Goal: Transaction & Acquisition: Purchase product/service

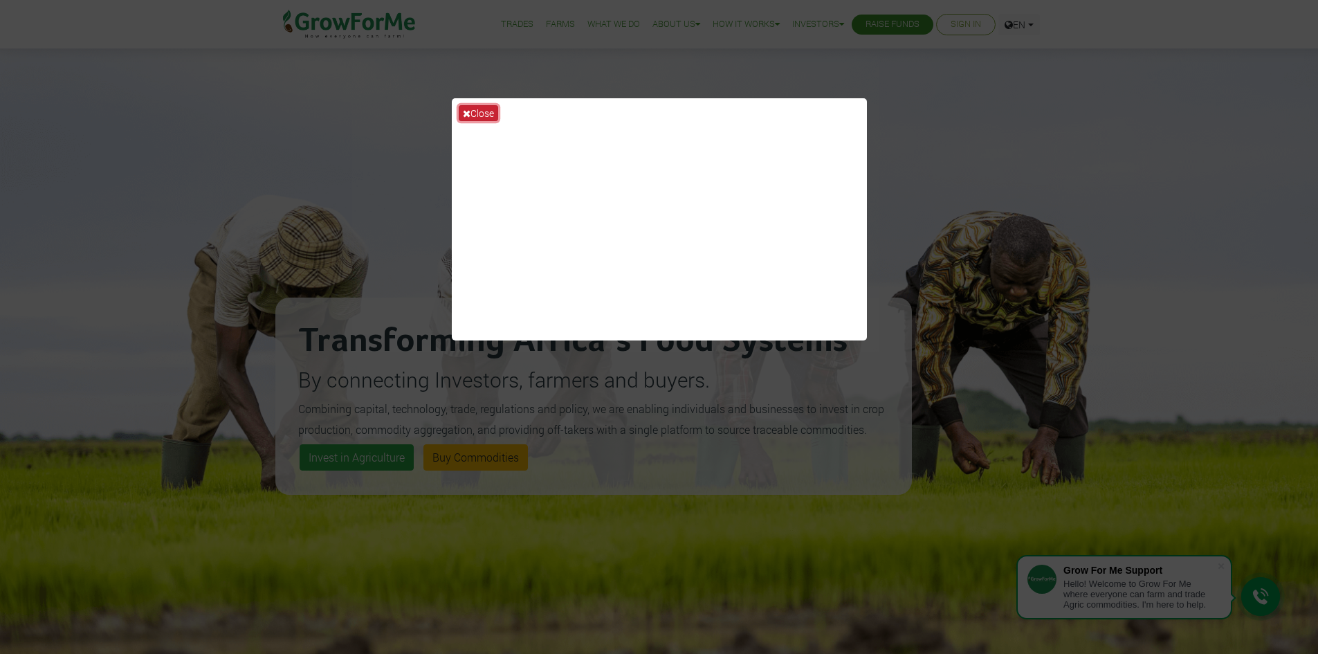
click at [483, 116] on button "Close" at bounding box center [478, 113] width 39 height 16
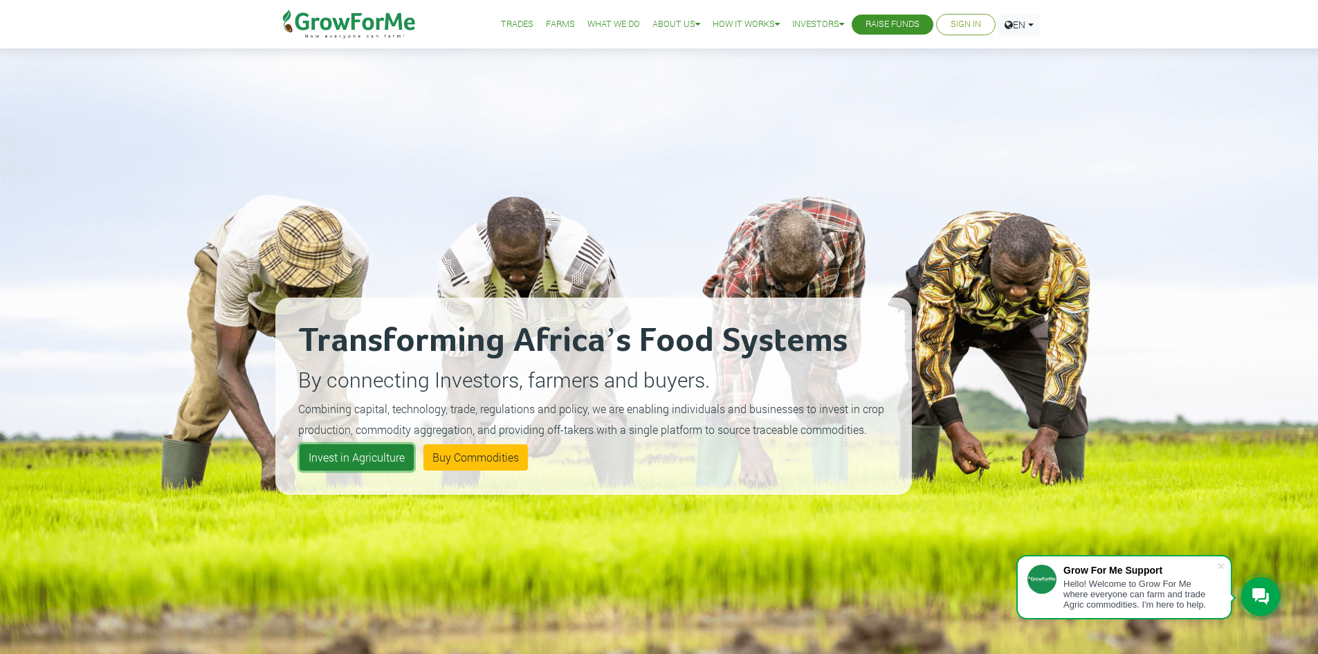
click at [383, 461] on link "Invest in Agriculture" at bounding box center [357, 457] width 114 height 26
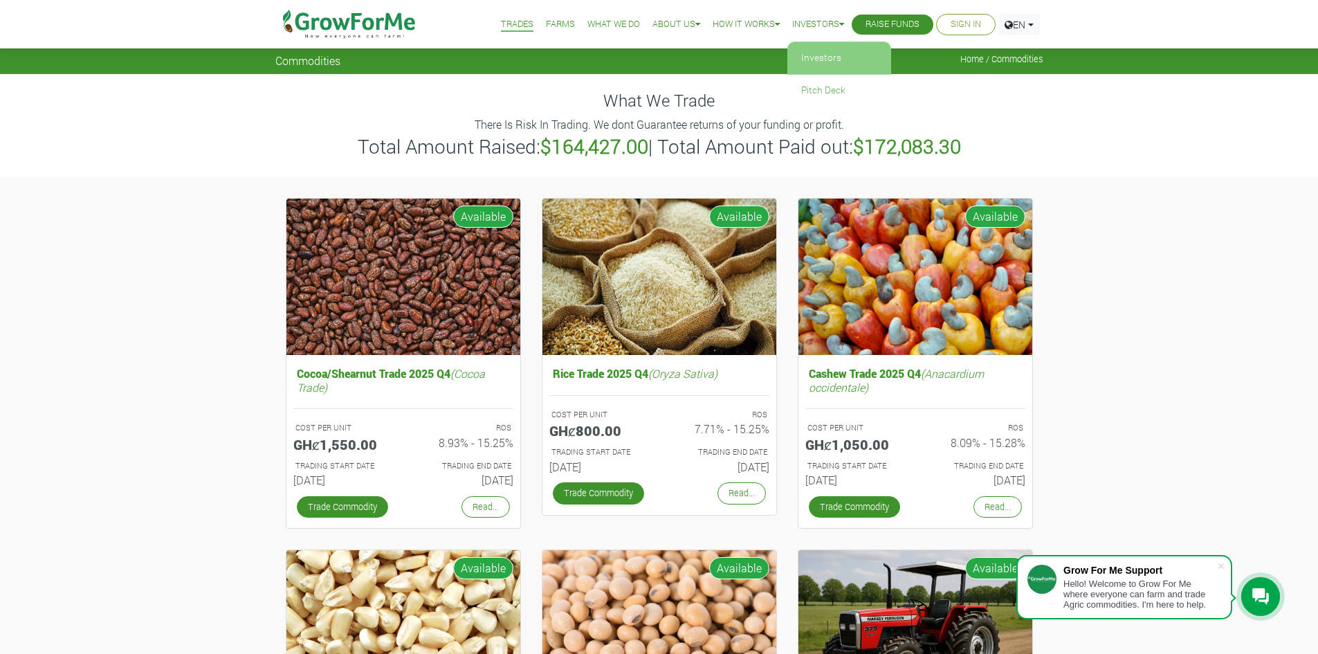
click at [822, 64] on link "Investors" at bounding box center [839, 58] width 104 height 32
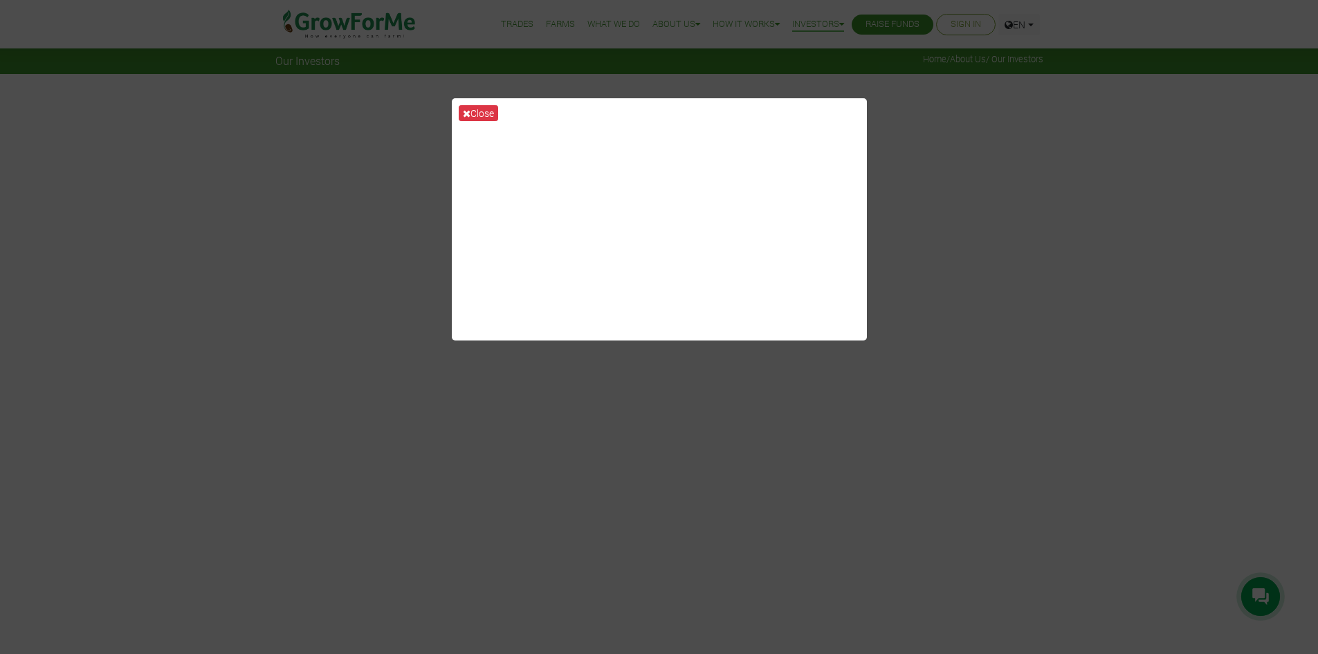
click at [922, 499] on div "Close" at bounding box center [659, 327] width 1318 height 654
click at [486, 111] on button "Close" at bounding box center [478, 113] width 39 height 16
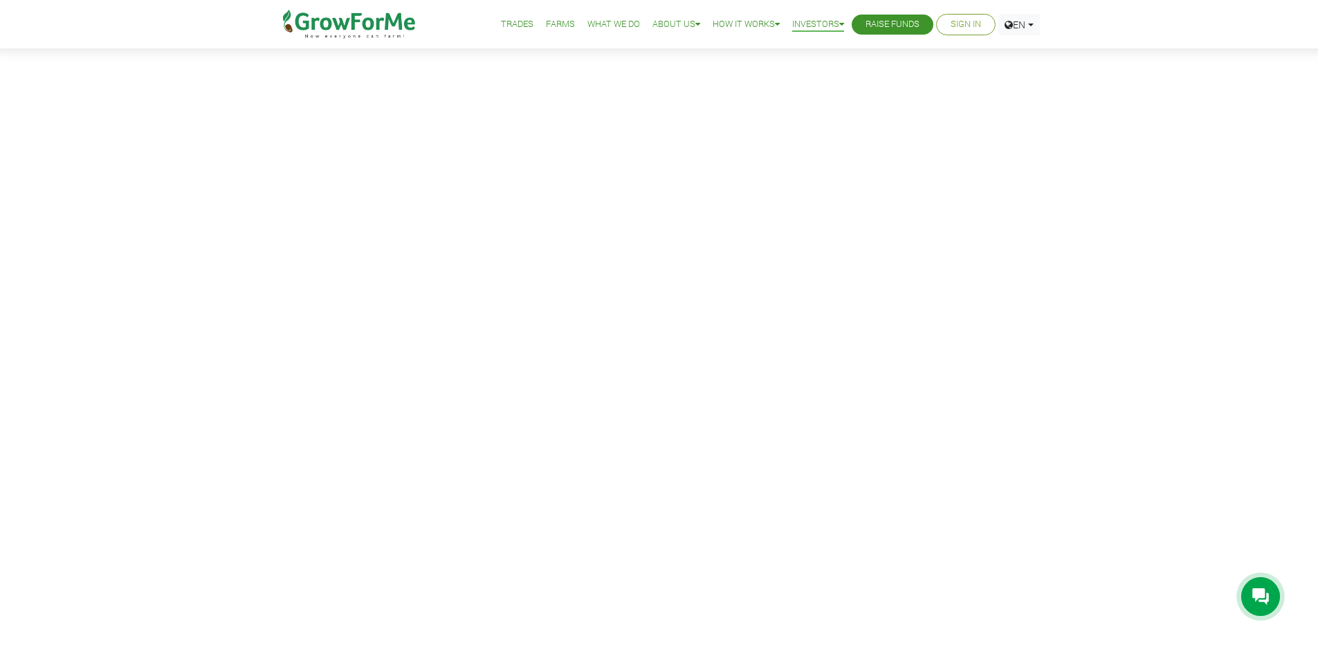
scroll to position [69, 0]
